Goal: Transaction & Acquisition: Purchase product/service

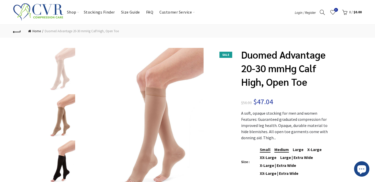
click at [282, 147] on div "Medium Medium" at bounding box center [281, 149] width 15 height 5
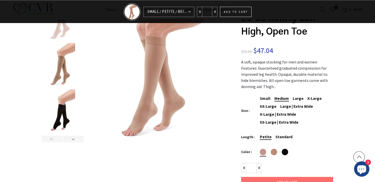
scroll to position [54, 0]
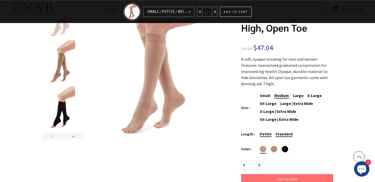
click at [283, 131] on div "Standard Standard" at bounding box center [283, 133] width 17 height 5
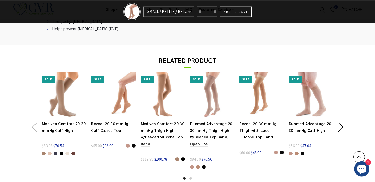
scroll to position [404, 0]
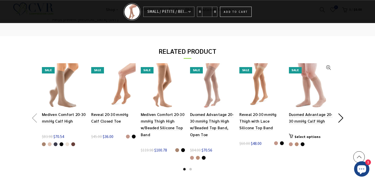
click at [314, 119] on link "Duomed Advantage 20-30 mmHg Calf High" at bounding box center [311, 118] width 44 height 12
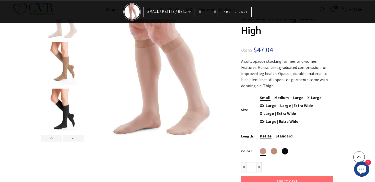
scroll to position [54, 0]
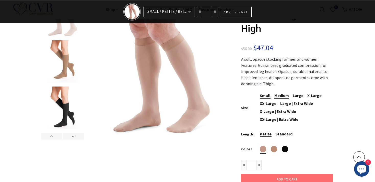
click at [284, 93] on div "Medium Medium" at bounding box center [281, 95] width 15 height 5
click at [287, 131] on div "Standard Standard" at bounding box center [283, 133] width 17 height 5
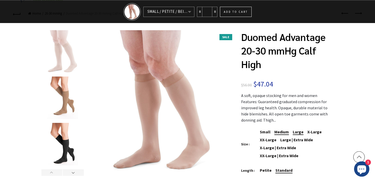
scroll to position [27, 0]
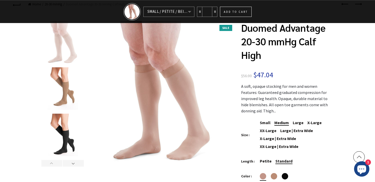
click at [357, 169] on icon "Chat window" at bounding box center [361, 168] width 15 height 15
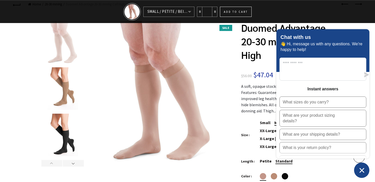
click at [362, 171] on icon "Chat window" at bounding box center [361, 169] width 5 height 5
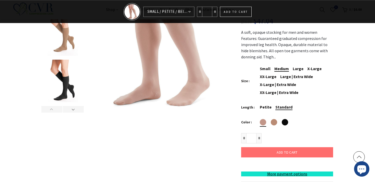
scroll to position [0, 0]
